Goal: Navigation & Orientation: Find specific page/section

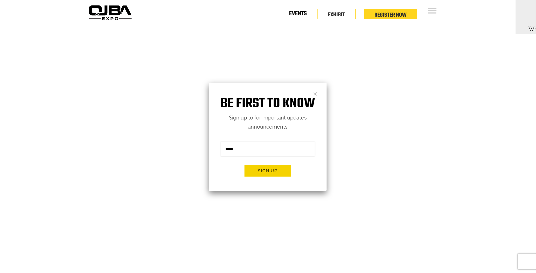
click at [297, 16] on link "Events" at bounding box center [298, 15] width 18 height 2
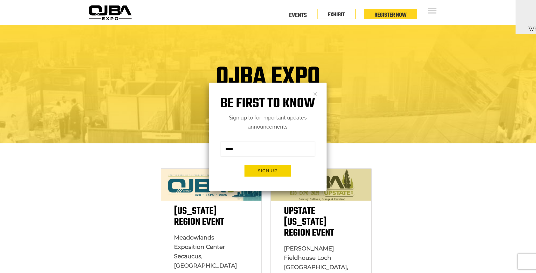
click at [315, 98] on h1 "Be first to know" at bounding box center [268, 103] width 118 height 16
click at [315, 94] on link at bounding box center [315, 93] width 4 height 4
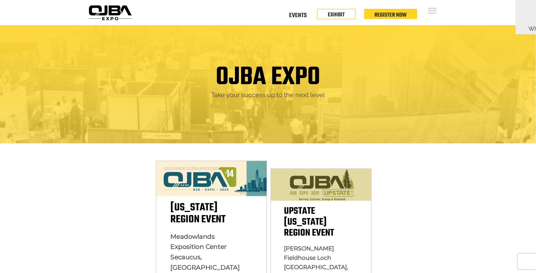
click at [222, 183] on img at bounding box center [211, 178] width 111 height 35
